Goal: Task Accomplishment & Management: Complete application form

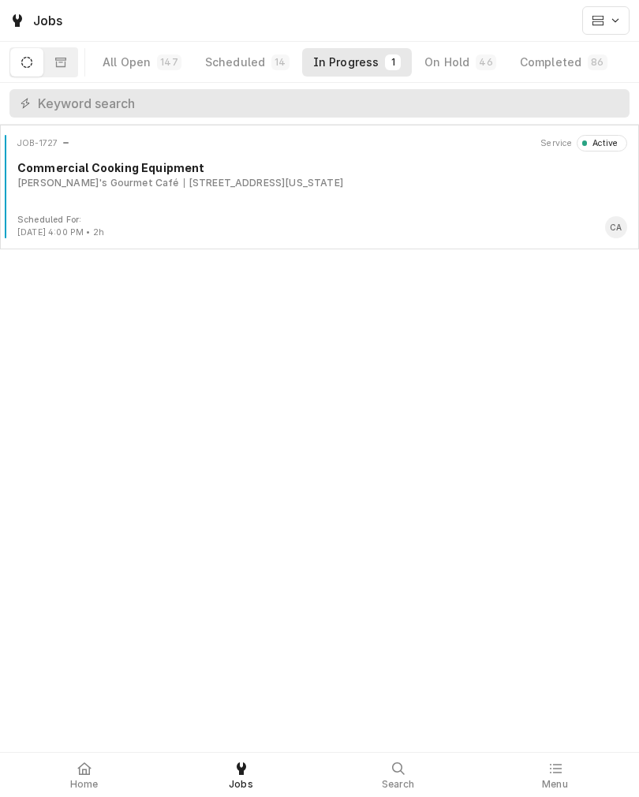
click at [504, 208] on div "JOB-1727 Service Active Commercial Cooking Equipment Pickleman's Gourmet Café 1…" at bounding box center [319, 174] width 626 height 79
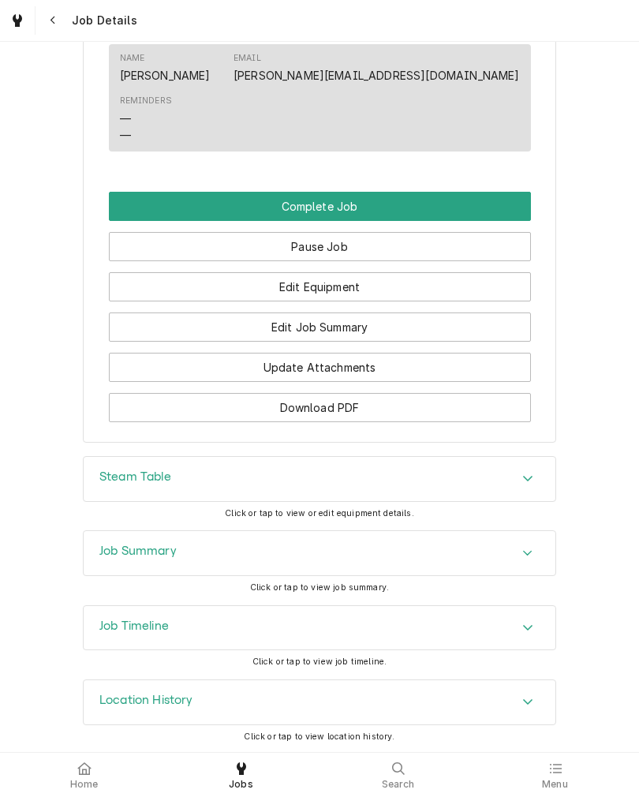
scroll to position [1154, 0]
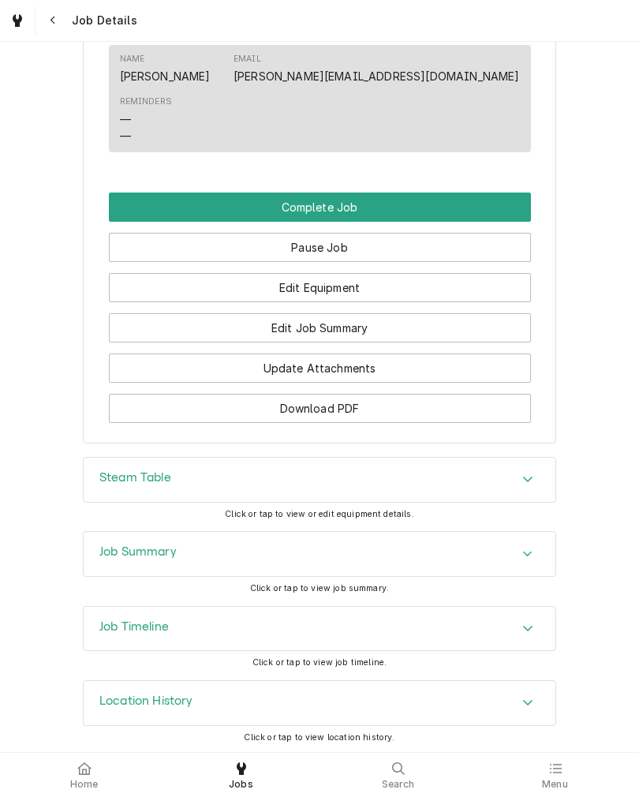
click at [540, 630] on div "Job Timeline" at bounding box center [320, 629] width 472 height 44
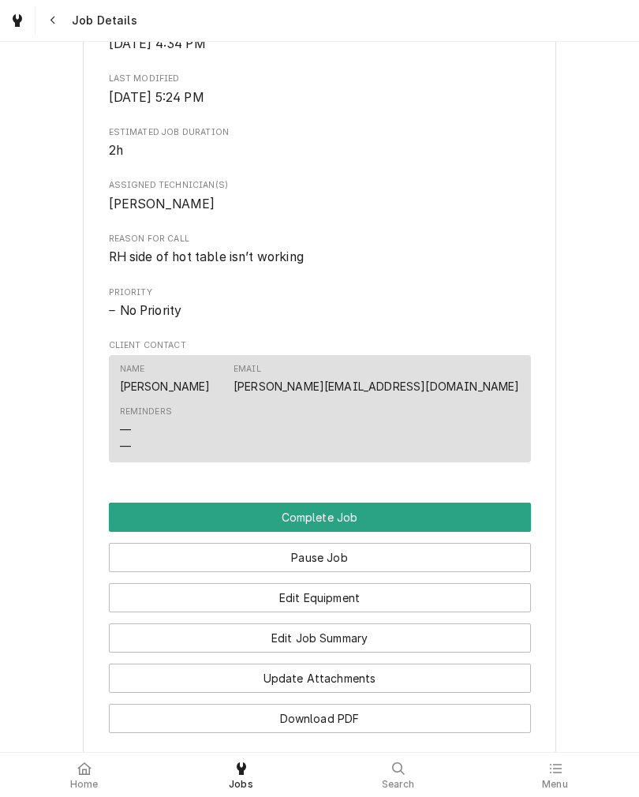
scroll to position [865, 0]
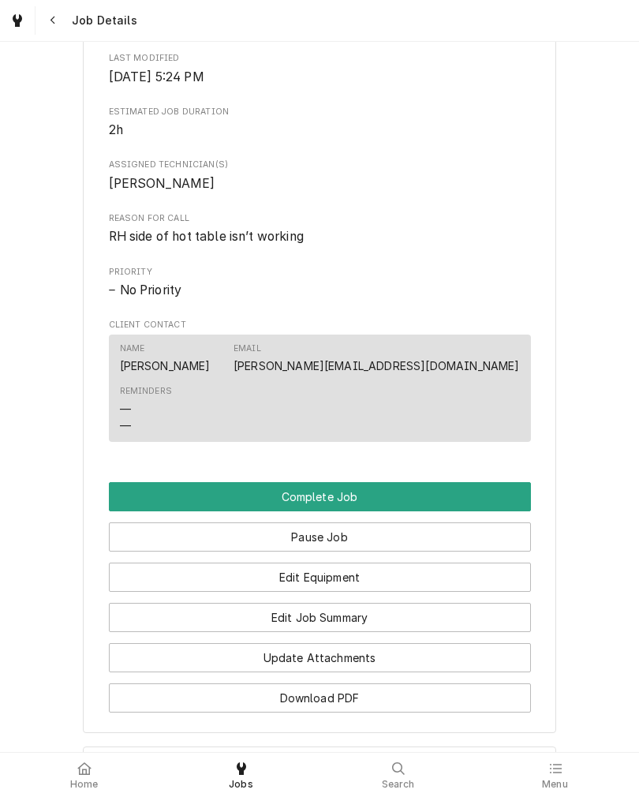
click at [489, 626] on button "Edit Job Summary" at bounding box center [320, 617] width 422 height 29
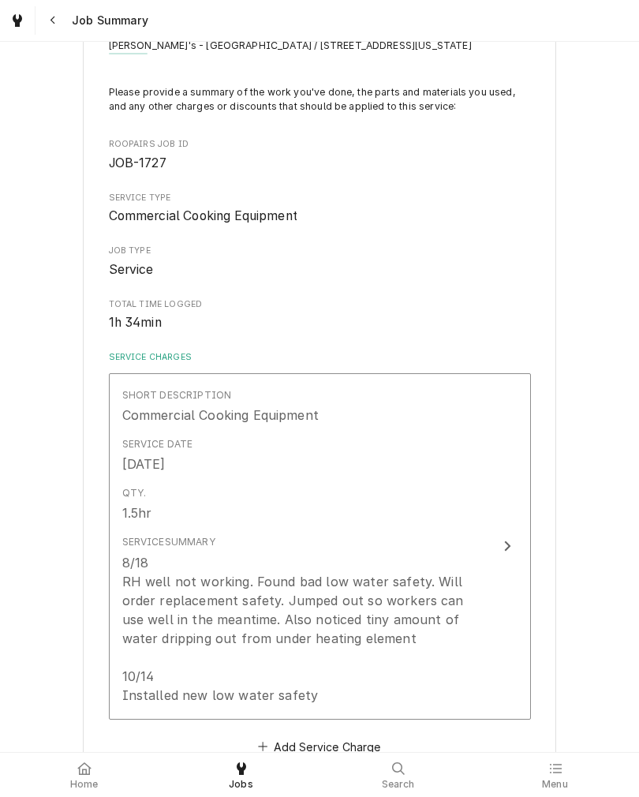
scroll to position [82, 0]
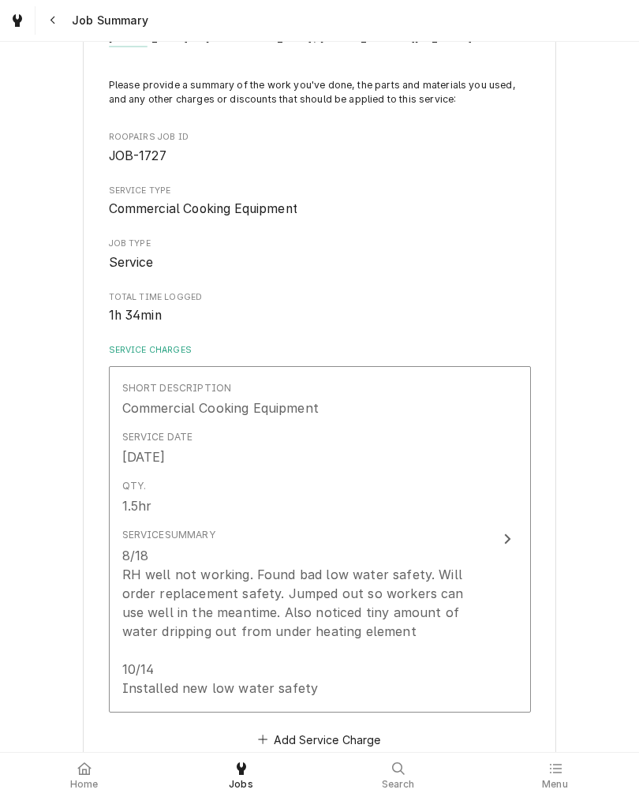
click at [491, 567] on button "Short Description Commercial Cooking Equipment Service Date Aug 18, 2025 Qty. 1…" at bounding box center [320, 539] width 422 height 346
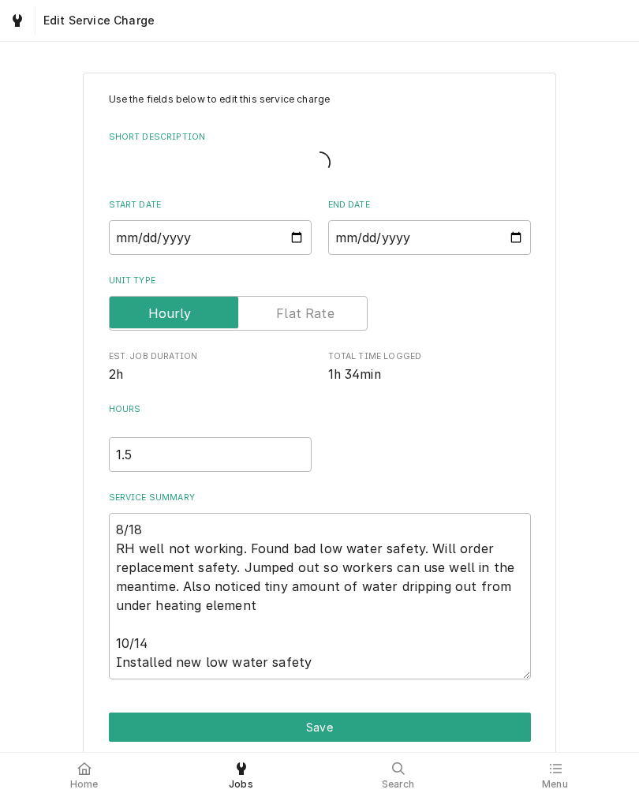
type textarea "x"
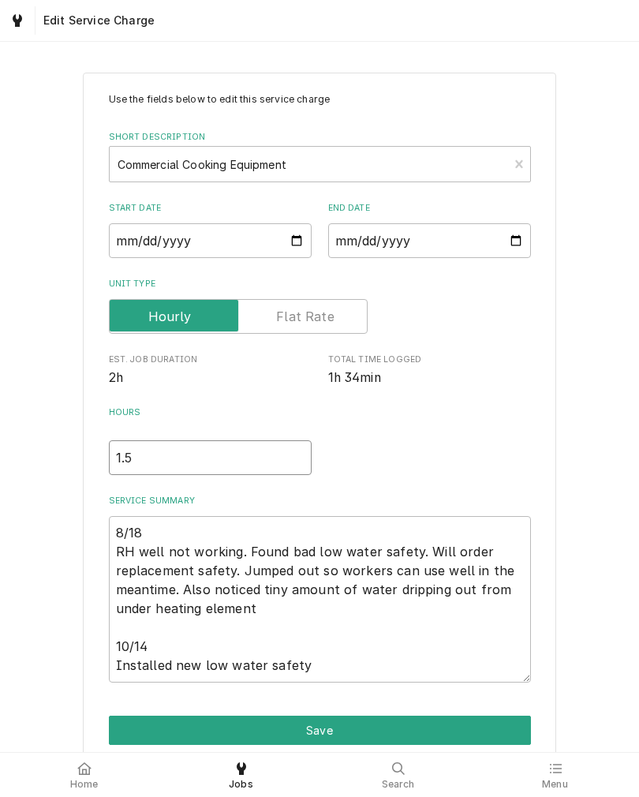
click at [147, 469] on input "1.5" at bounding box center [210, 457] width 203 height 35
type textarea "x"
type input "1.75"
type textarea "x"
type input "1.75"
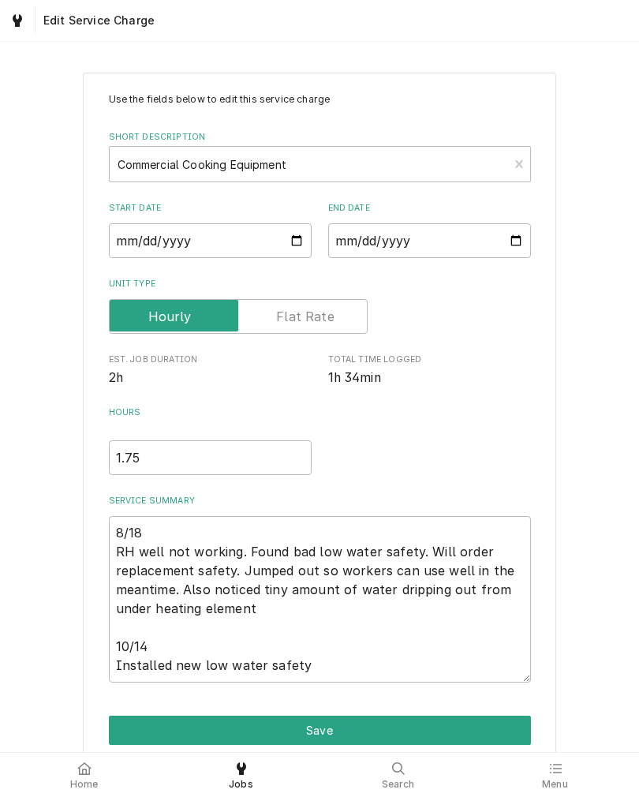
click at [43, 540] on div "Use the fields below to edit this service charge Short Description Commercial C…" at bounding box center [319, 438] width 639 height 761
click at [496, 739] on button "Save" at bounding box center [320, 730] width 422 height 29
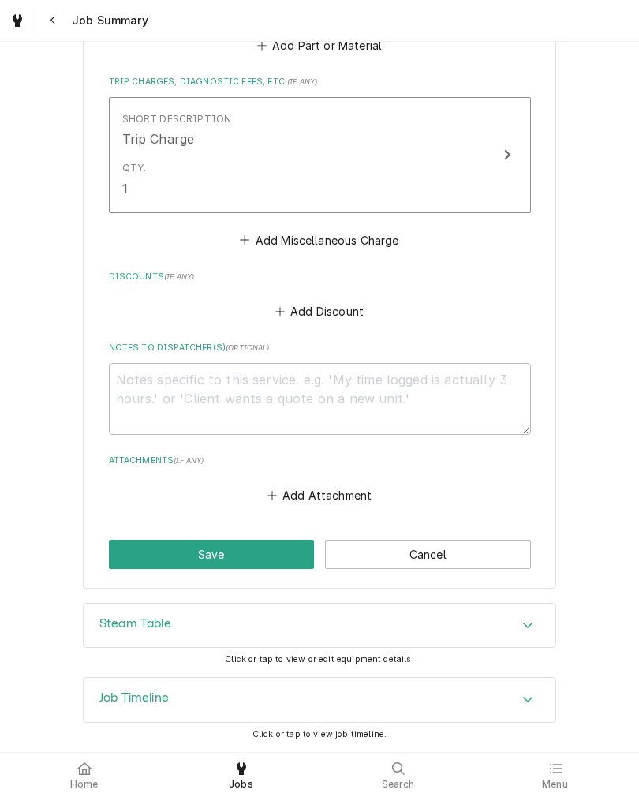
scroll to position [1075, 0]
click at [125, 545] on button "Save" at bounding box center [212, 554] width 206 height 29
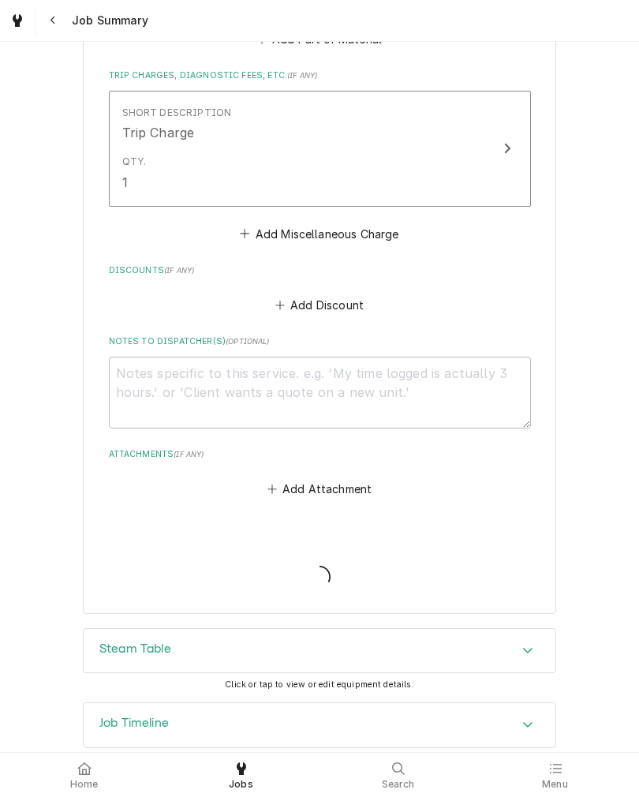
type textarea "x"
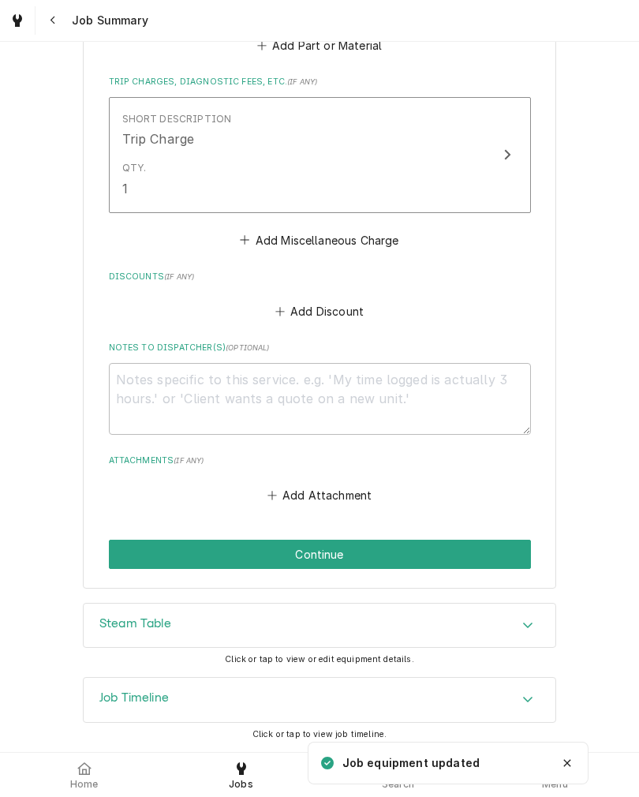
scroll to position [1075, 0]
click at [503, 548] on button "Continue" at bounding box center [320, 554] width 422 height 29
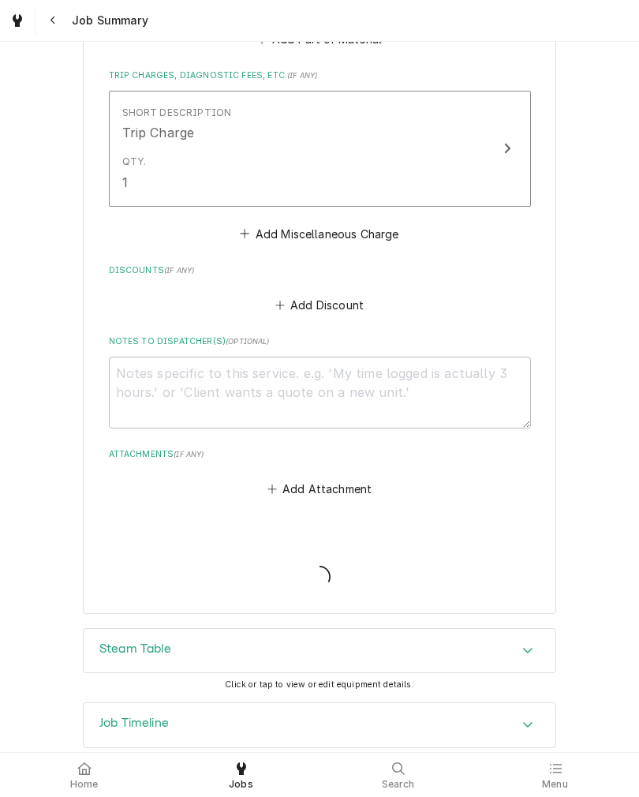
type textarea "x"
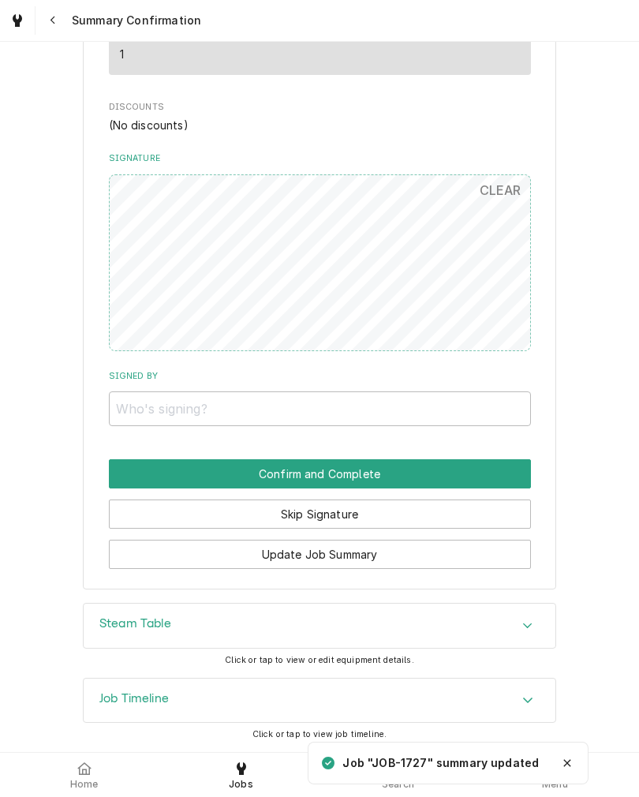
scroll to position [1028, 0]
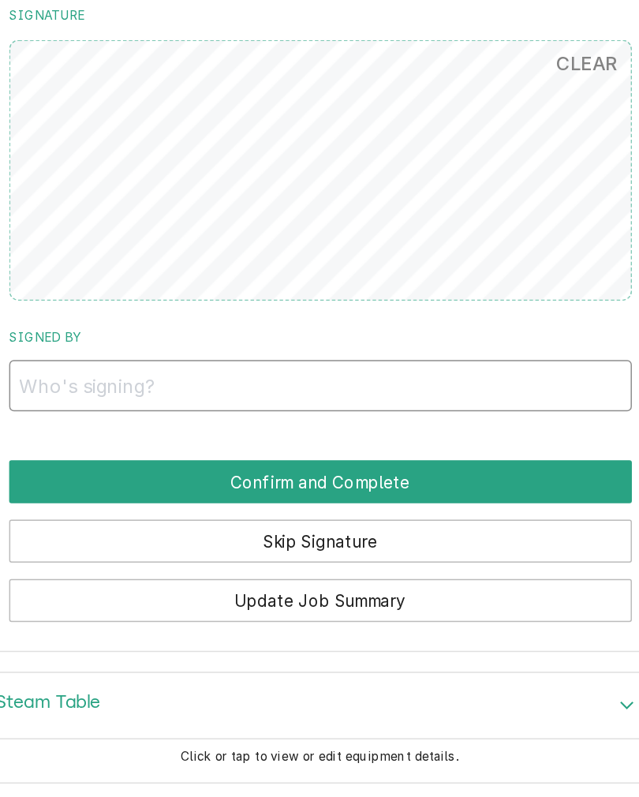
click at [109, 391] on input "Signed By" at bounding box center [320, 408] width 422 height 35
type input "[PERSON_NAME]"
click at [109, 459] on button "Confirm and Complete" at bounding box center [320, 473] width 422 height 29
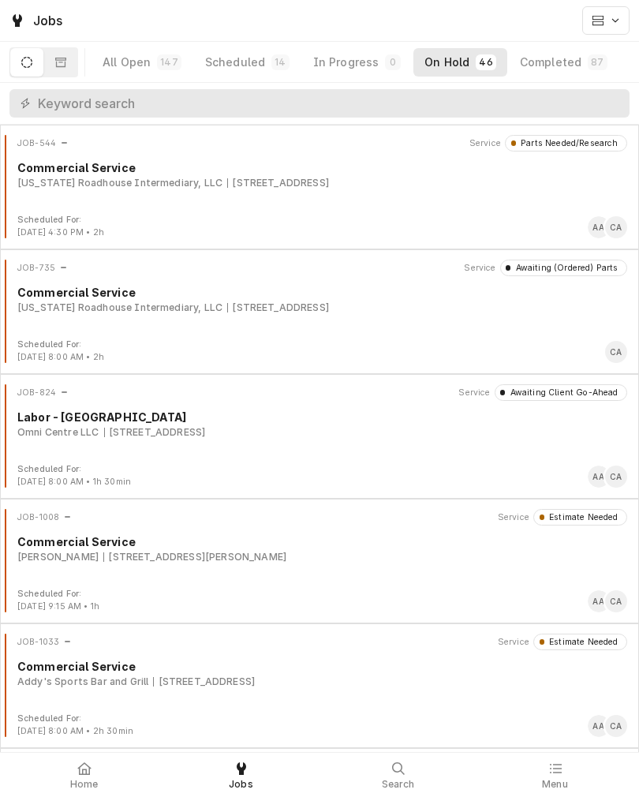
click at [372, 65] on button "In Progress 0" at bounding box center [357, 62] width 110 height 28
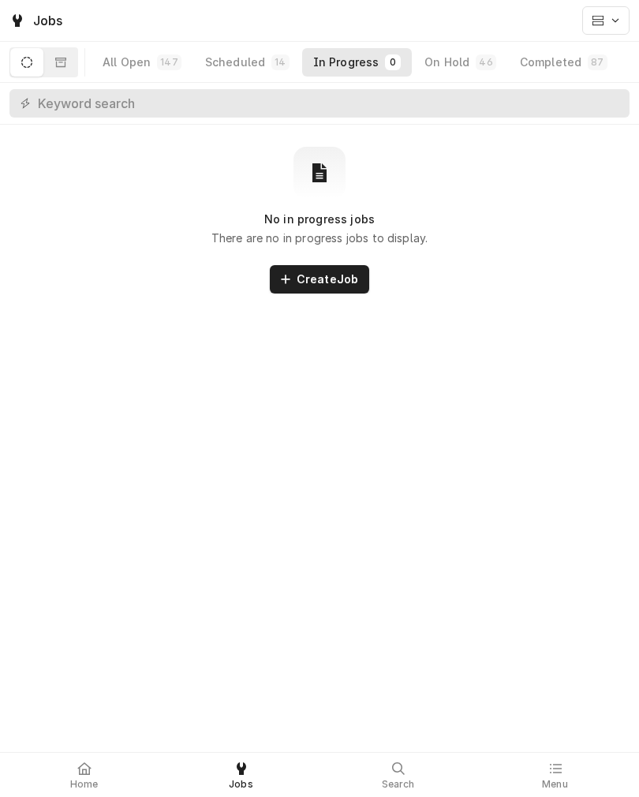
click at [540, 58] on div "Completed" at bounding box center [551, 62] width 62 height 16
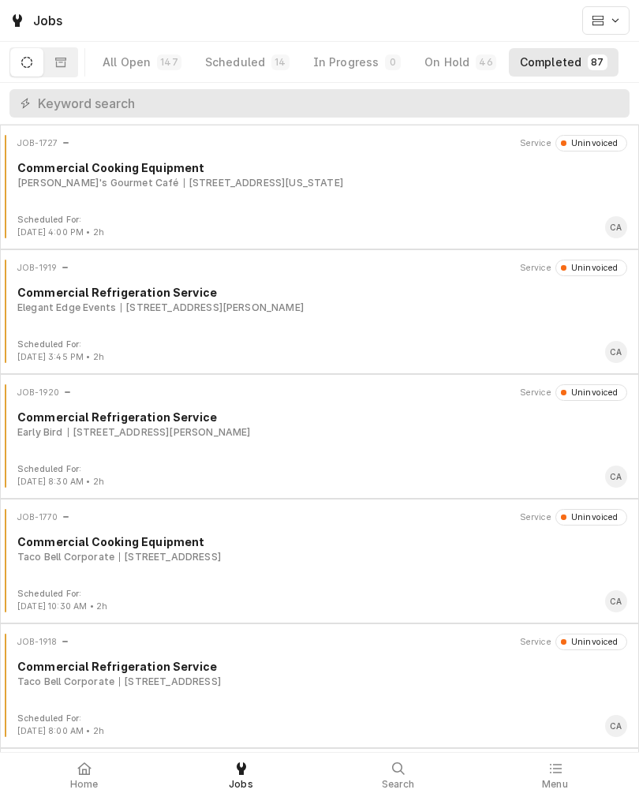
click at [190, 183] on div "12330 K Plaza, Omaha, Nebraska 68137" at bounding box center [263, 183] width 159 height 14
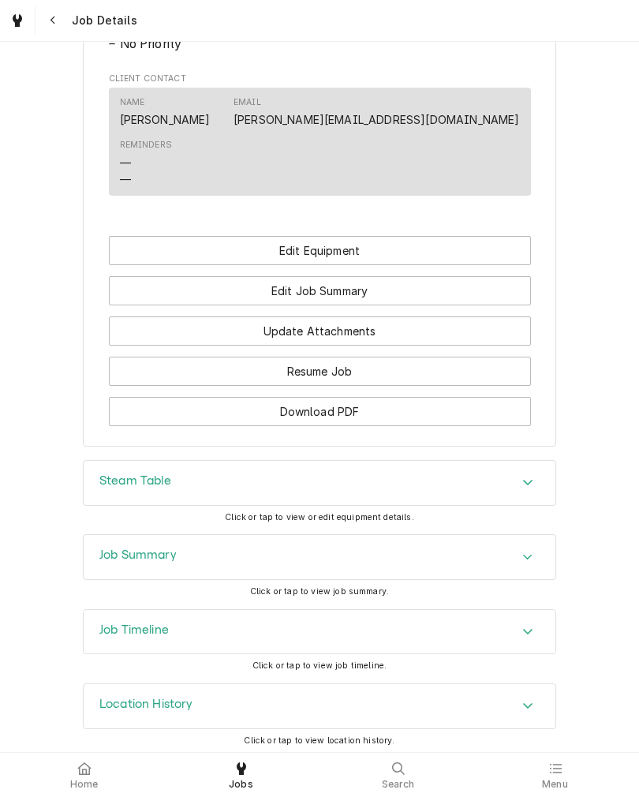
scroll to position [933, 0]
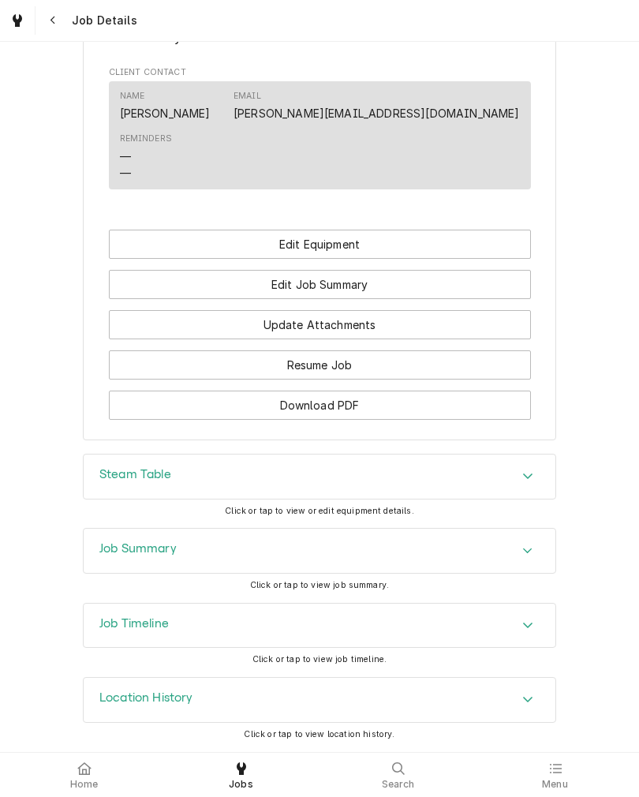
click at [140, 243] on button "Edit Equipment" at bounding box center [320, 244] width 422 height 29
